Goal: Task Accomplishment & Management: Complete application form

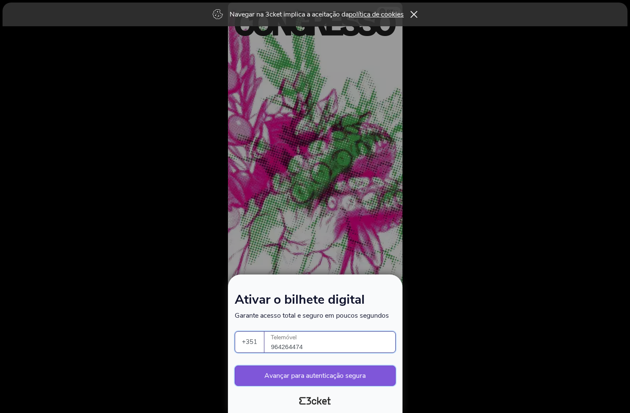
type input "964264474"
click at [344, 378] on button "Avançar para autenticação segura" at bounding box center [315, 376] width 161 height 20
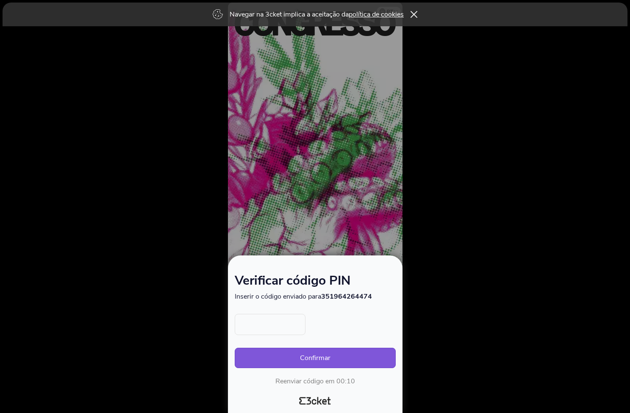
click at [246, 328] on input "text" at bounding box center [270, 324] width 71 height 21
type input "6739"
click at [324, 360] on button "Confirmar" at bounding box center [315, 358] width 161 height 20
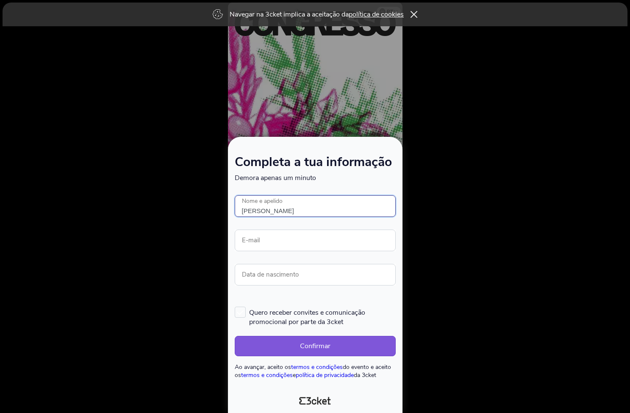
type input "[PERSON_NAME]"
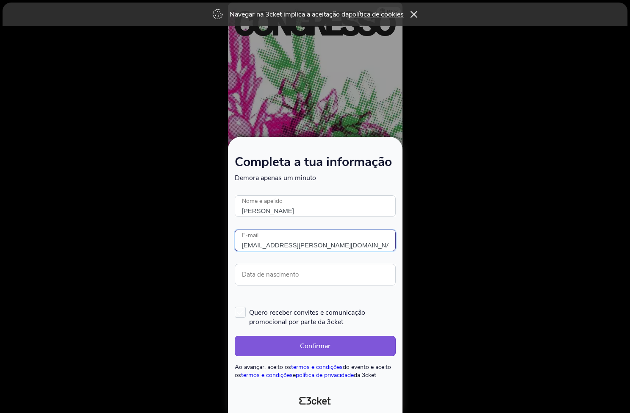
type input "rui.gomes@wellowgroup.com"
click at [321, 300] on form "Completa a tua informação Demora apenas um minuto Ocorreu um erro. Tentar mais …" at bounding box center [315, 267] width 161 height 223
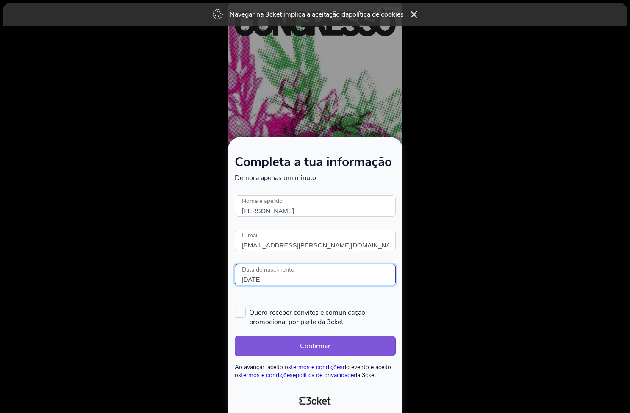
click at [280, 278] on input "27/07/1972" at bounding box center [315, 275] width 161 height 22
click at [281, 298] on form "Completa a tua informação Demora apenas um minuto Ocorreu um erro. Tentar mais …" at bounding box center [315, 267] width 161 height 223
click at [256, 278] on input "27/07/1971" at bounding box center [315, 275] width 161 height 22
click at [258, 278] on input "27/07/1971" at bounding box center [315, 275] width 161 height 22
type input "27/08/1971"
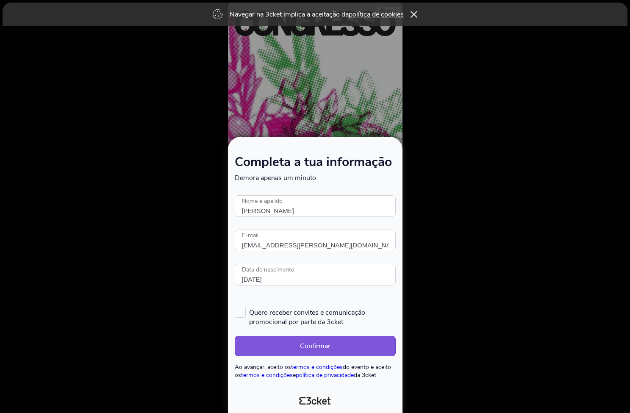
click at [268, 296] on form "Completa a tua informação Demora apenas um minuto Ocorreu um erro. Tentar mais …" at bounding box center [315, 267] width 161 height 223
click at [314, 343] on button "Confirmar" at bounding box center [315, 346] width 161 height 20
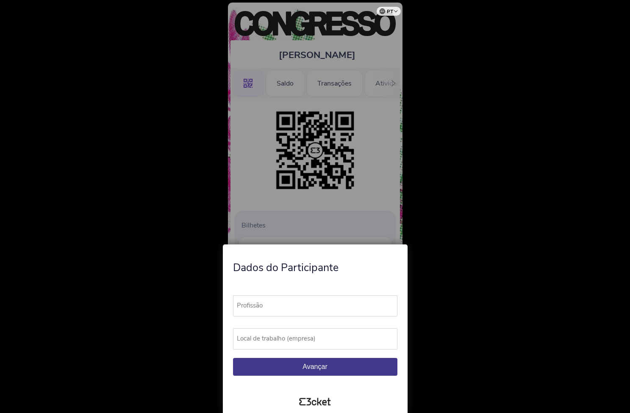
click at [269, 304] on label "Profissão" at bounding box center [319, 305] width 172 height 21
click at [269, 304] on input "Profissão" at bounding box center [315, 305] width 164 height 21
type input "Audiovisuais"
click at [302, 335] on label "Local de trabalho (empresa)" at bounding box center [319, 338] width 172 height 21
click at [302, 335] on input "Local de trabalho (empresa)" at bounding box center [315, 338] width 164 height 21
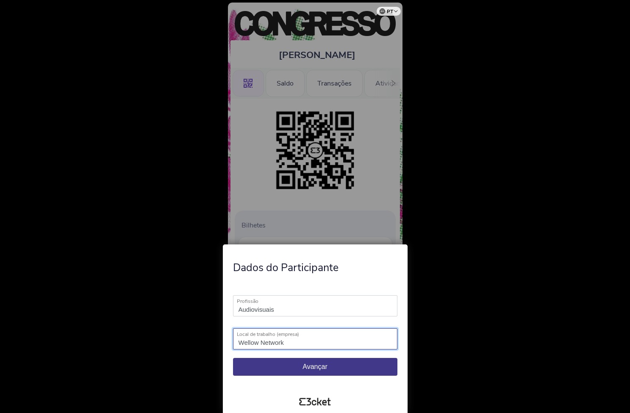
type input "Wellow Network"
click at [344, 280] on div "Audiovisuais Profissão Campo obrigatório Wellow Network Local de trabalho (empr…" at bounding box center [315, 333] width 178 height 111
click at [306, 369] on span "Avançar" at bounding box center [315, 366] width 25 height 7
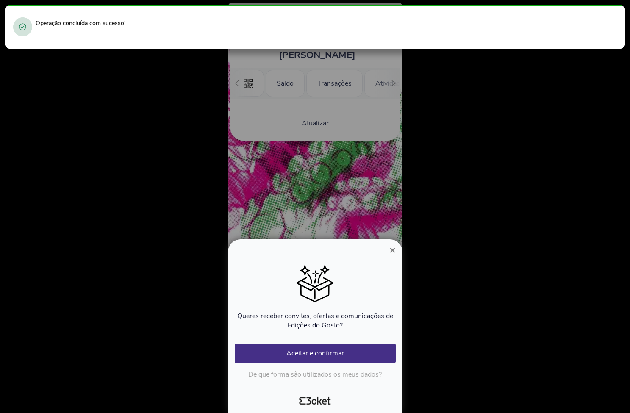
scroll to position [0, 78]
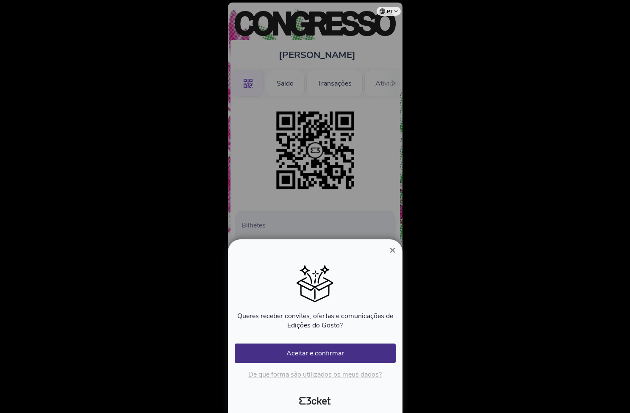
click at [393, 250] on span "×" at bounding box center [392, 250] width 6 height 11
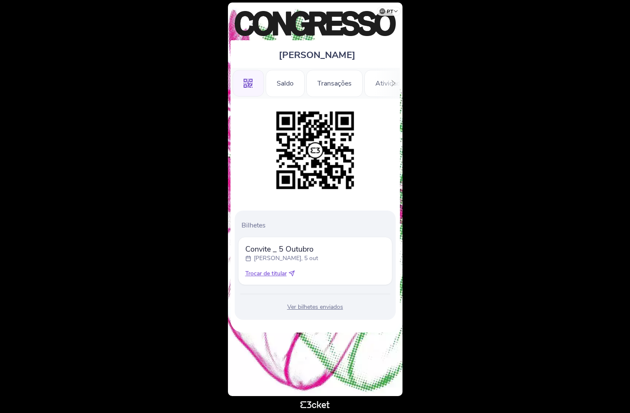
click at [329, 308] on div "Ver bilhetes enviados" at bounding box center [315, 307] width 154 height 8
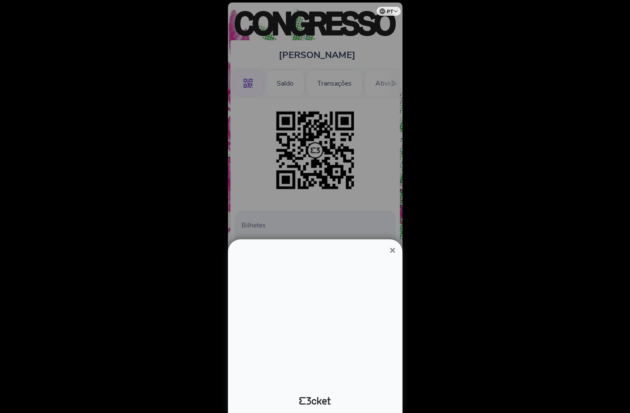
click at [333, 307] on div at bounding box center [315, 322] width 161 height 127
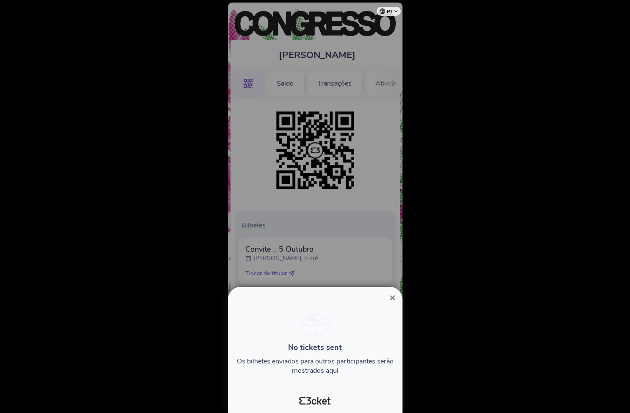
click at [394, 298] on span "×" at bounding box center [392, 297] width 6 height 11
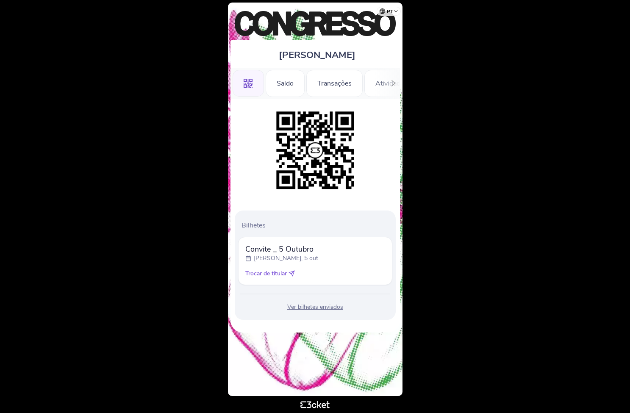
click at [293, 272] on icon at bounding box center [292, 273] width 6 height 6
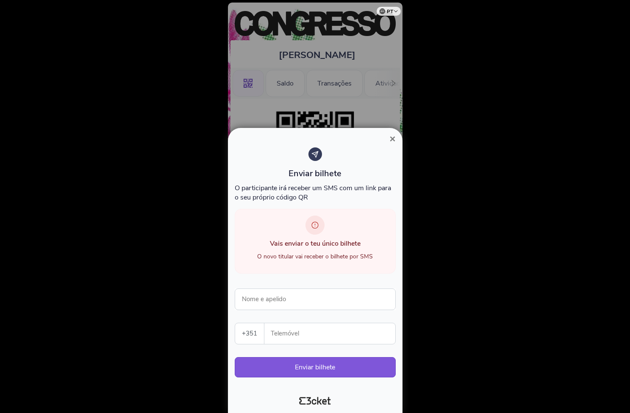
click at [391, 138] on span "×" at bounding box center [392, 138] width 6 height 11
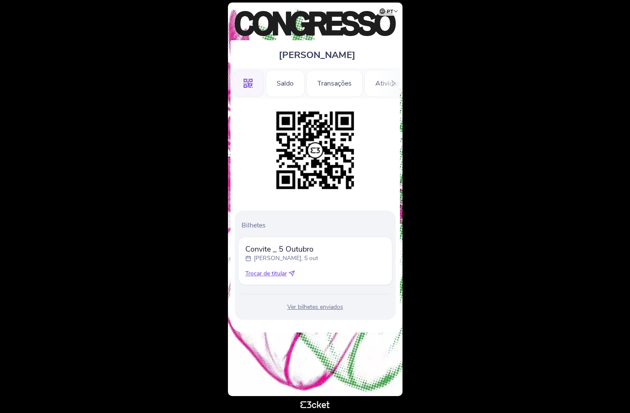
click at [396, 83] on icon at bounding box center [393, 83] width 6 height 6
click at [393, 83] on div "Informações" at bounding box center [368, 83] width 59 height 27
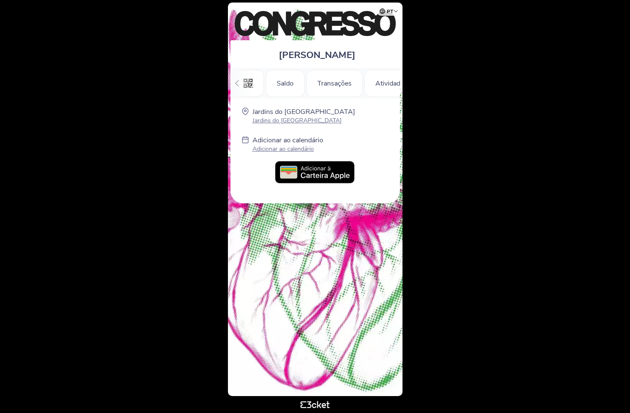
scroll to position [0, 82]
click at [237, 82] on icon at bounding box center [237, 83] width 6 height 6
click at [236, 82] on icon at bounding box center [237, 83] width 4 height 6
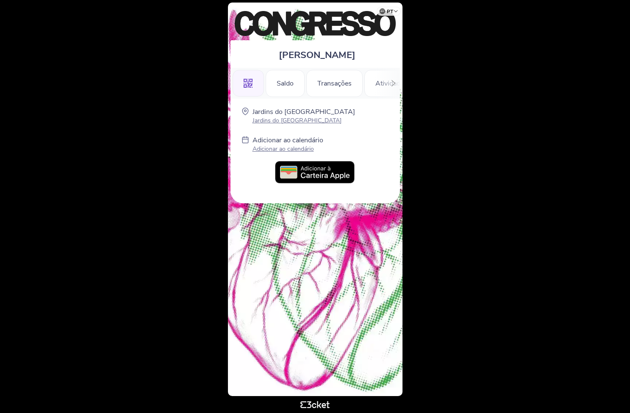
click at [245, 81] on icon at bounding box center [248, 83] width 9 height 9
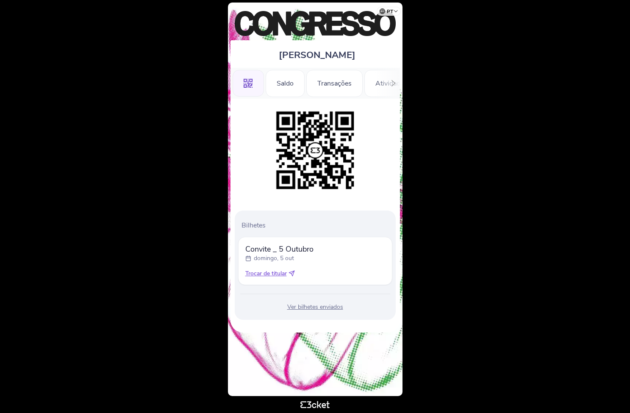
click at [251, 227] on p "Bilhetes" at bounding box center [317, 225] width 151 height 9
click at [289, 241] on div "Convite _ [DATE] [DATE] Trocar de titular" at bounding box center [315, 261] width 154 height 48
drag, startPoint x: 286, startPoint y: 245, endPoint x: 295, endPoint y: 236, distance: 12.9
click at [286, 245] on span "Convite _ 5 Outubro" at bounding box center [279, 249] width 68 height 10
click at [320, 147] on img at bounding box center [315, 150] width 86 height 86
